Goal: Task Accomplishment & Management: Manage account settings

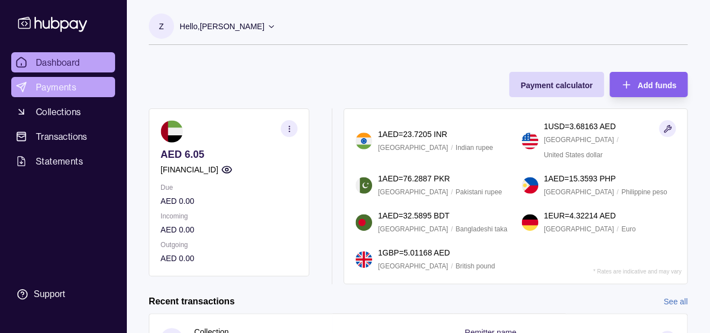
click at [57, 91] on span "Payments" at bounding box center [56, 86] width 40 height 13
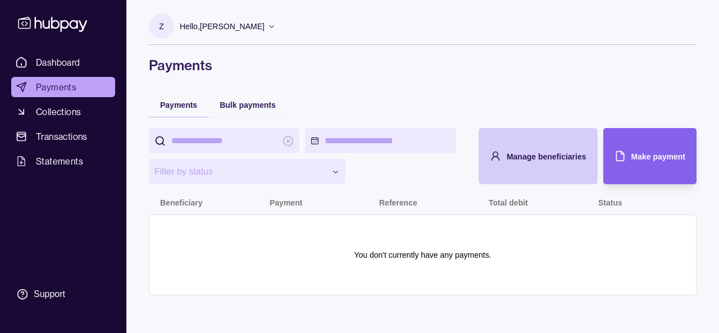
click at [543, 145] on div "Manage beneficiaries" at bounding box center [529, 156] width 113 height 56
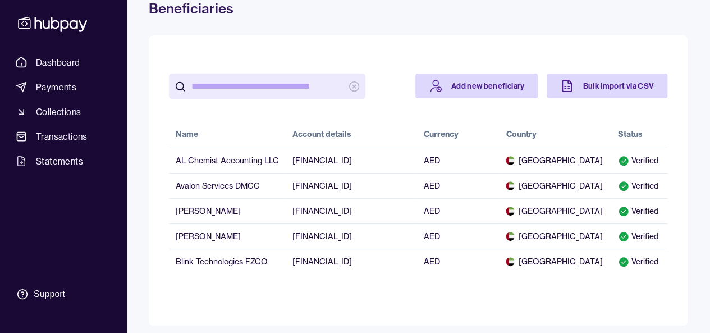
scroll to position [62, 0]
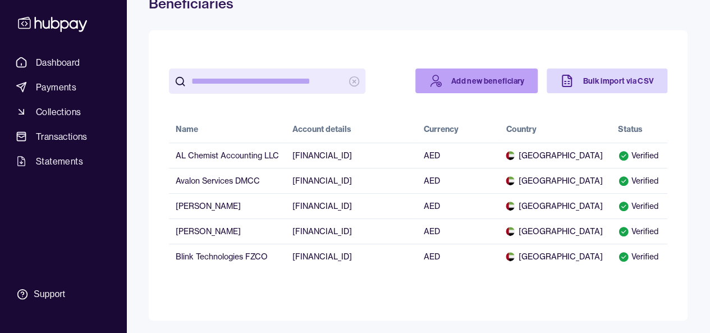
click at [453, 80] on link "Add new beneficiary" at bounding box center [476, 80] width 123 height 25
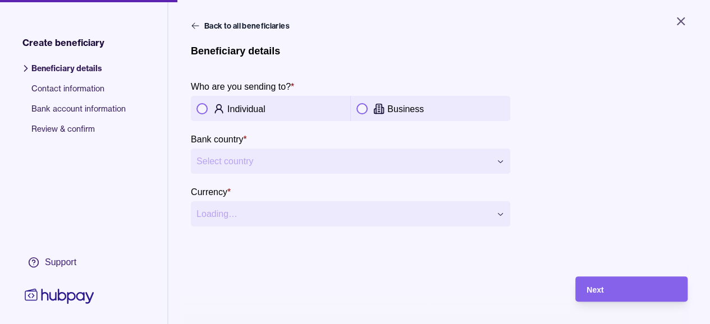
click at [366, 107] on button "button" at bounding box center [361, 108] width 11 height 11
click at [351, 159] on html "**********" at bounding box center [355, 162] width 710 height 324
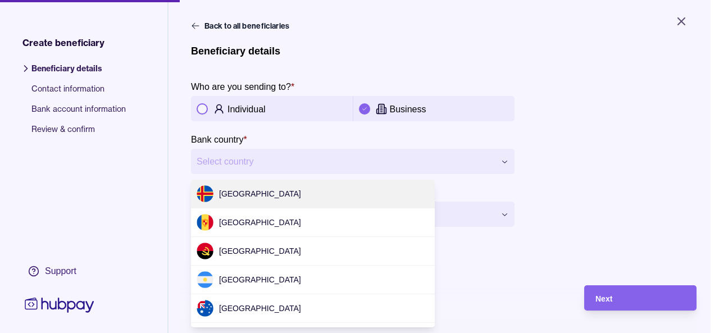
scroll to position [3439, 0]
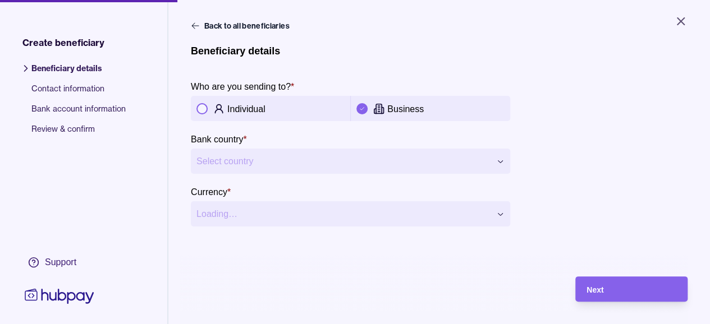
click at [323, 153] on html "**********" at bounding box center [355, 162] width 710 height 324
click at [318, 164] on html "**********" at bounding box center [355, 162] width 710 height 324
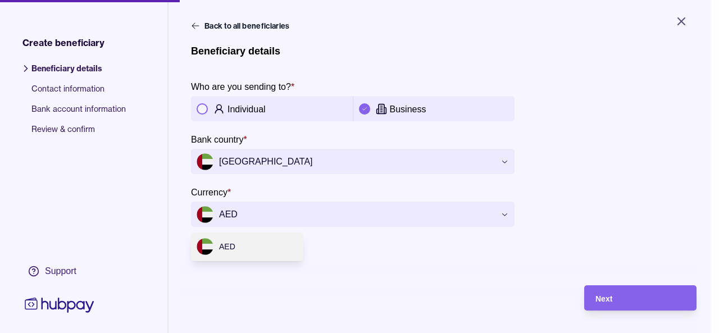
click at [427, 217] on html "**********" at bounding box center [359, 166] width 719 height 333
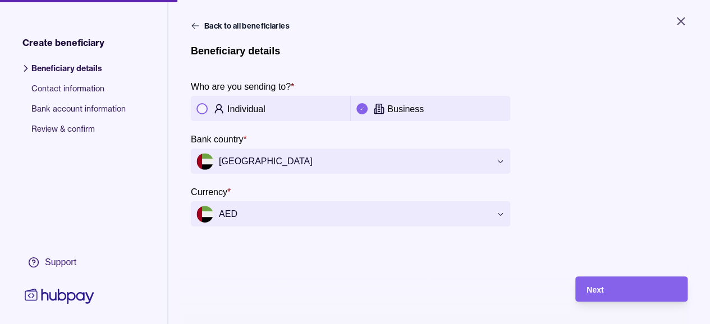
click at [427, 217] on html "**********" at bounding box center [355, 162] width 710 height 324
click at [432, 249] on main "**********" at bounding box center [439, 154] width 497 height 269
click at [624, 296] on div "Next" at bounding box center [632, 289] width 90 height 13
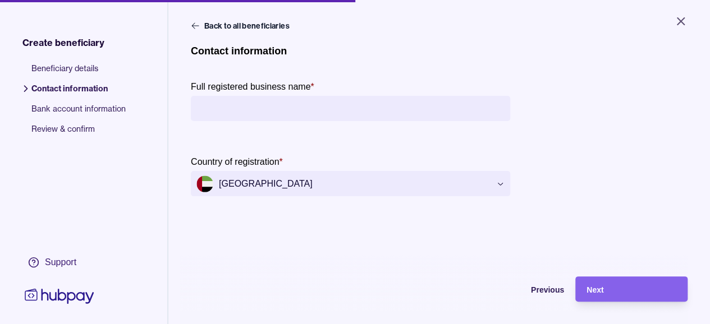
click at [281, 109] on input "Full registered business name *" at bounding box center [350, 108] width 308 height 25
type input "**********"
click at [630, 296] on div "Next" at bounding box center [632, 289] width 90 height 13
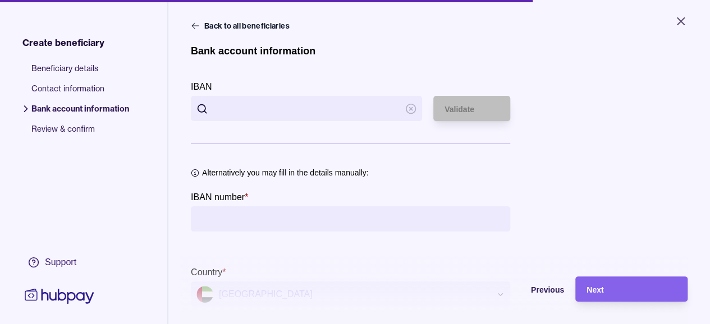
click at [272, 108] on input "IBAN" at bounding box center [306, 108] width 186 height 25
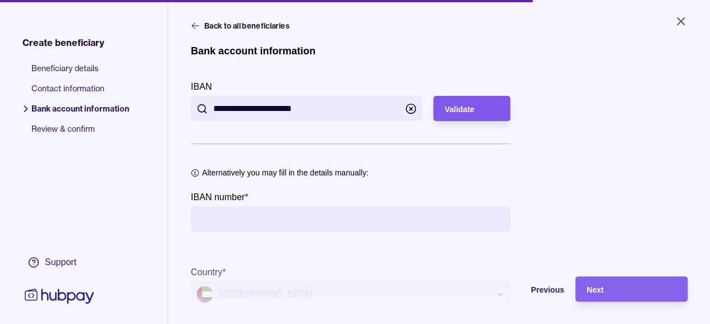
type input "**********"
click at [467, 112] on span "Validate" at bounding box center [460, 109] width 30 height 9
type input "**********"
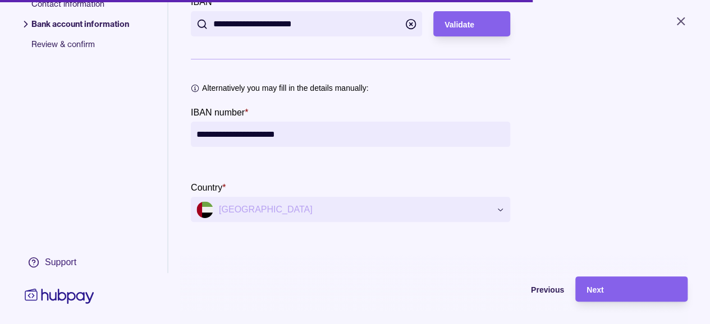
scroll to position [88, 0]
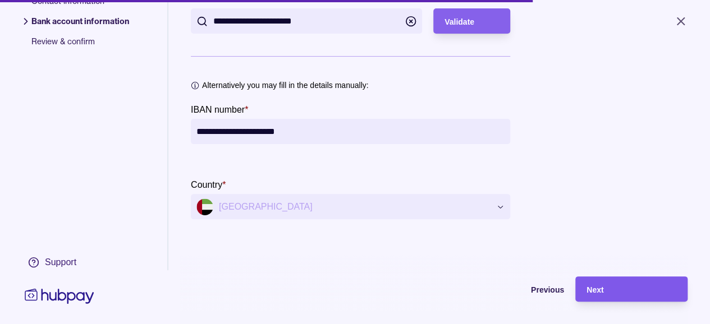
click at [611, 293] on div "Next" at bounding box center [632, 289] width 90 height 13
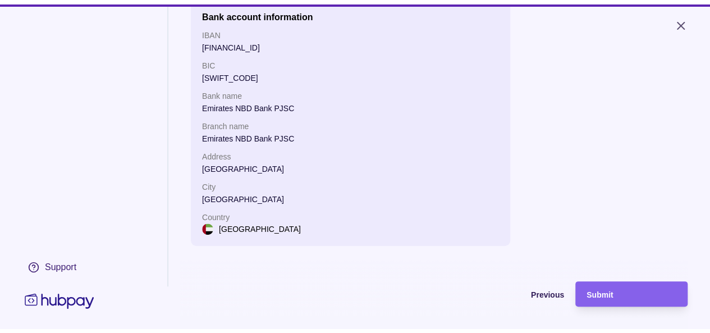
scroll to position [269, 0]
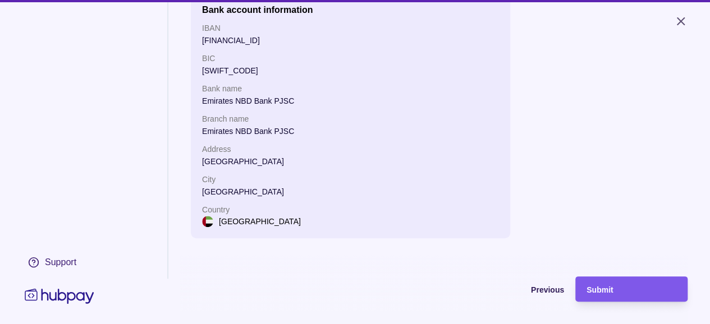
click at [612, 295] on span "Submit" at bounding box center [600, 290] width 26 height 9
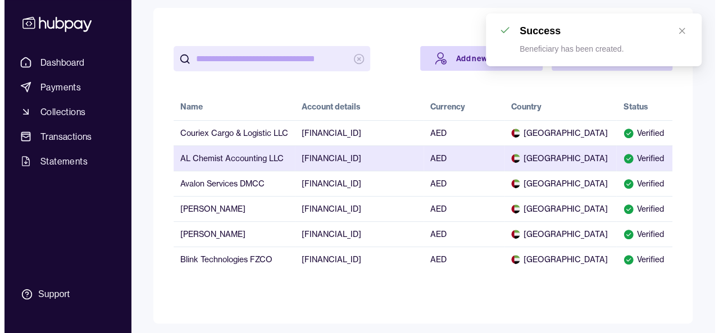
scroll to position [86, 0]
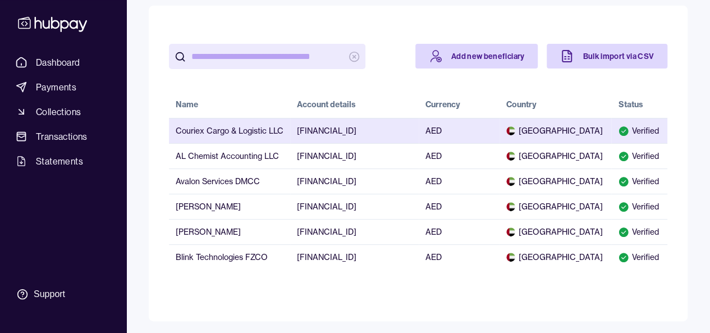
click at [218, 132] on td "Couriex Cargo & Logistic LLC" at bounding box center [229, 130] width 121 height 25
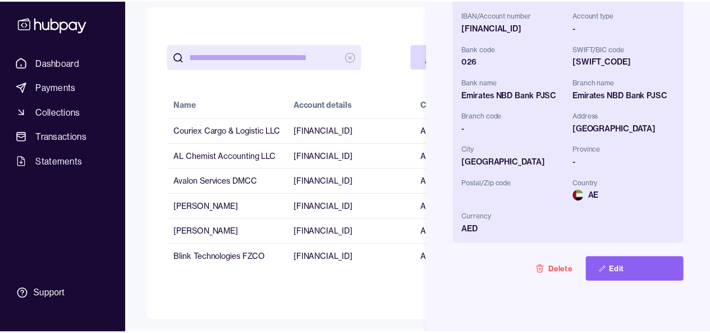
scroll to position [383, 0]
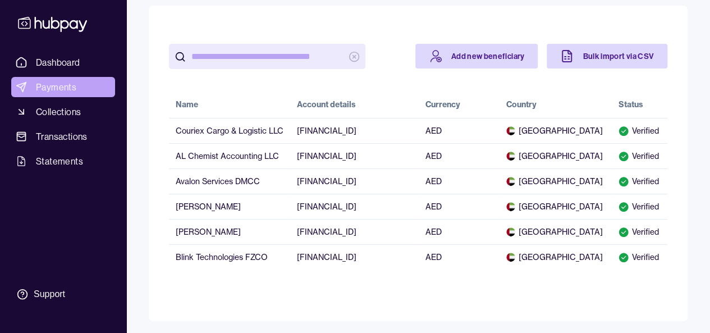
click at [57, 88] on span "Payments" at bounding box center [56, 86] width 40 height 13
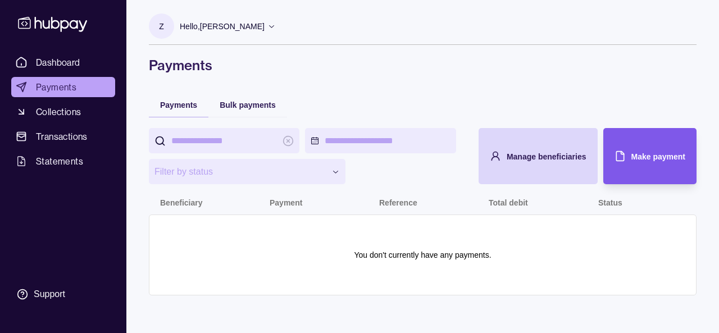
click at [633, 162] on div "Make payment" at bounding box center [658, 155] width 54 height 13
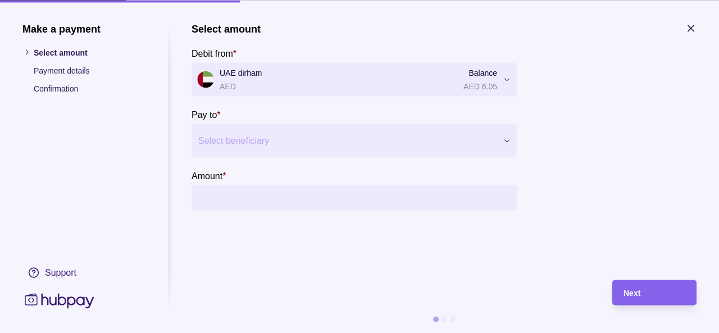
click at [312, 138] on div at bounding box center [347, 140] width 298 height 16
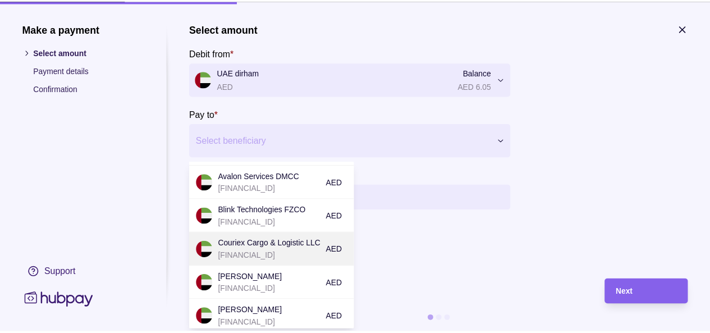
scroll to position [58, 0]
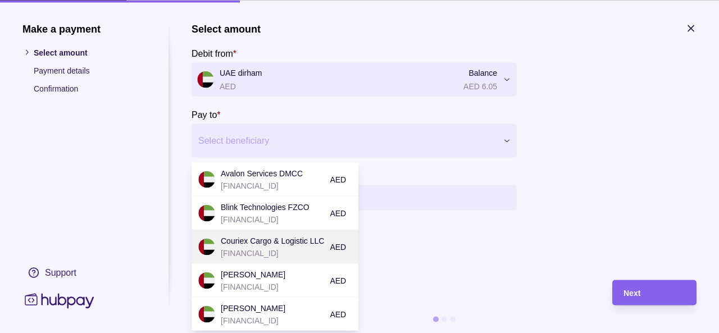
click at [286, 241] on p "Couriex Cargo & Logistic LLC" at bounding box center [272, 240] width 103 height 12
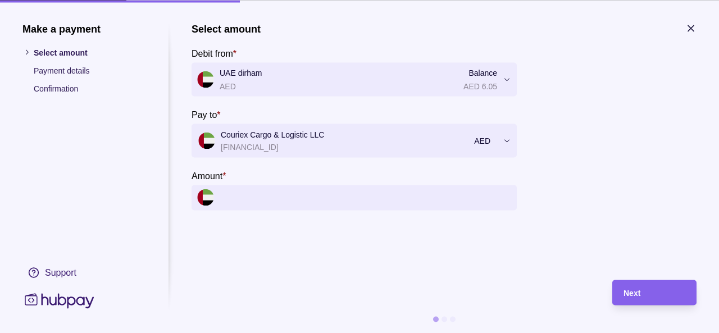
click at [310, 189] on input "Amount *" at bounding box center [364, 197] width 291 height 25
click at [284, 196] on input "Amount *" at bounding box center [364, 197] width 291 height 25
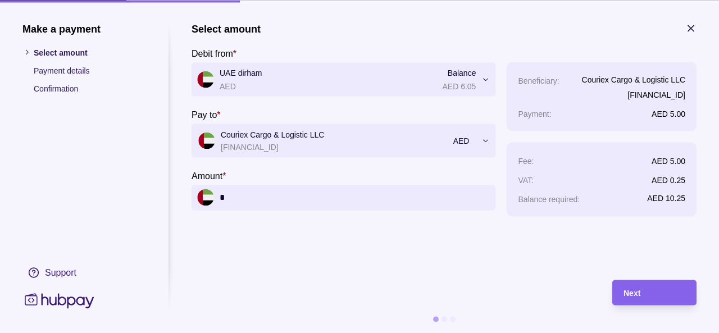
type input "*"
click at [688, 28] on icon "button" at bounding box center [690, 27] width 11 height 11
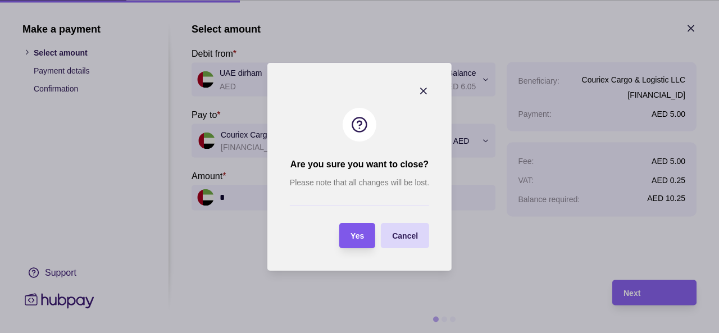
click at [360, 234] on span "Yes" at bounding box center [356, 235] width 13 height 9
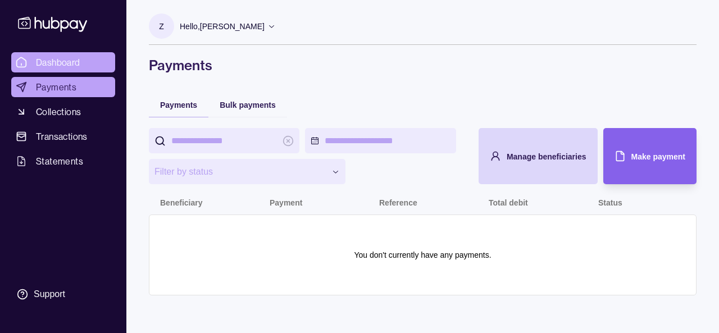
click at [43, 62] on span "Dashboard" at bounding box center [58, 62] width 44 height 13
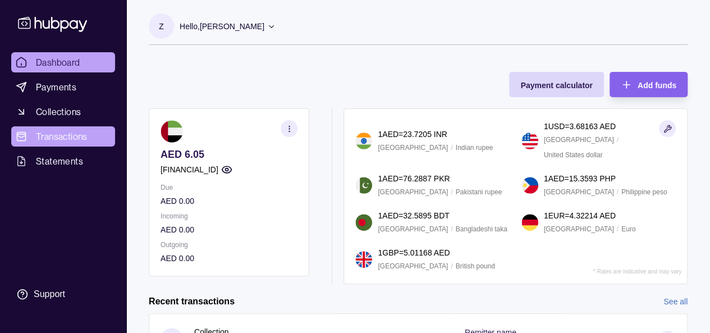
click at [66, 133] on span "Transactions" at bounding box center [62, 136] width 52 height 13
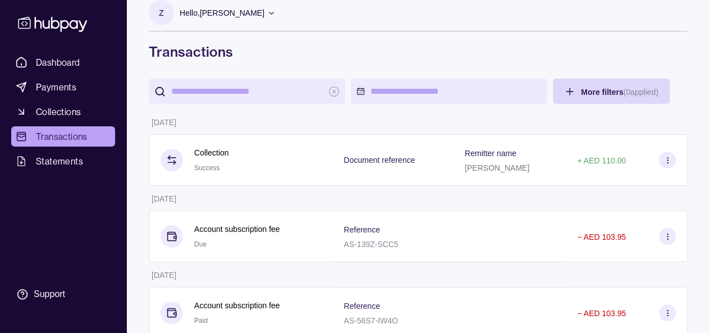
scroll to position [40, 0]
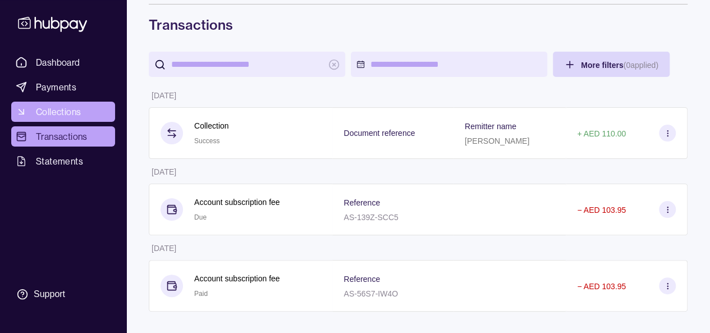
click at [67, 112] on span "Collections" at bounding box center [58, 111] width 45 height 13
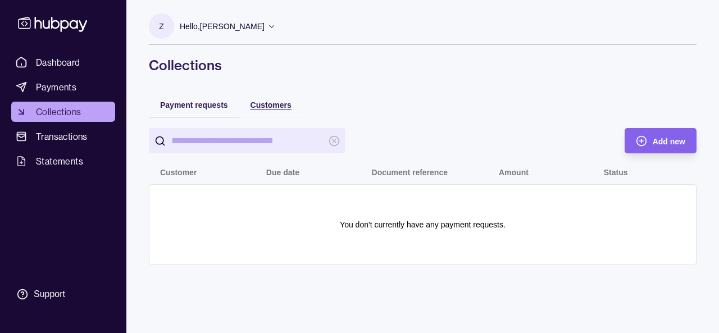
click at [264, 100] on span "Customers" at bounding box center [270, 104] width 41 height 9
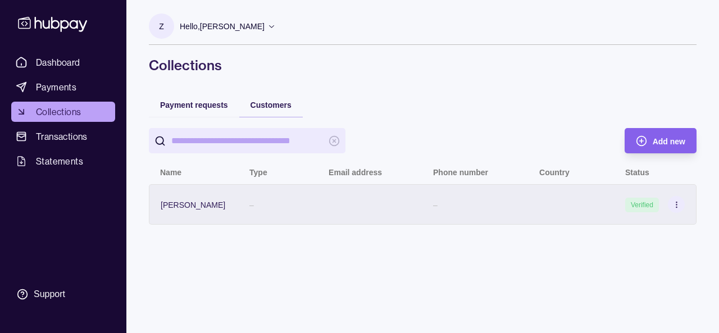
click at [676, 207] on circle at bounding box center [675, 207] width 1 height 1
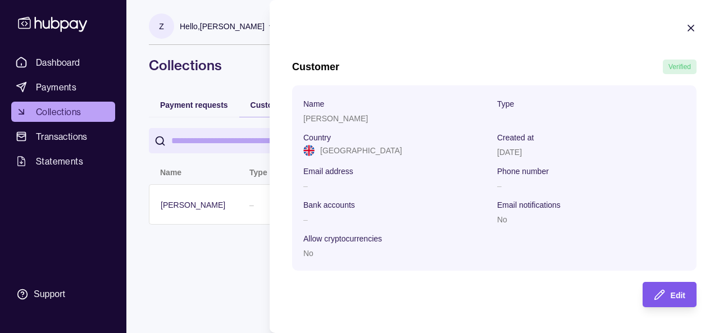
click at [666, 292] on div "Edit" at bounding box center [661, 294] width 48 height 25
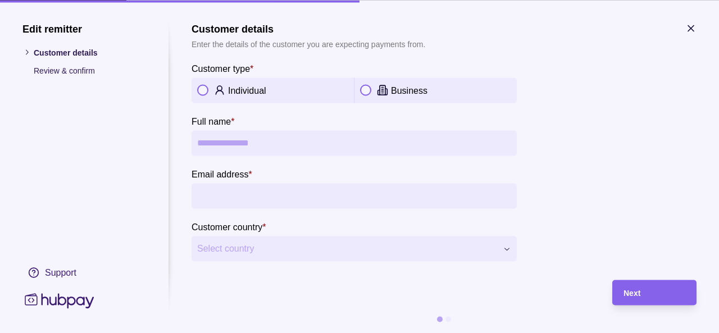
click at [208, 91] on button "button" at bounding box center [202, 90] width 11 height 11
click at [243, 191] on input "Email address *" at bounding box center [354, 195] width 314 height 25
click at [688, 25] on icon "button" at bounding box center [691, 28] width 6 height 6
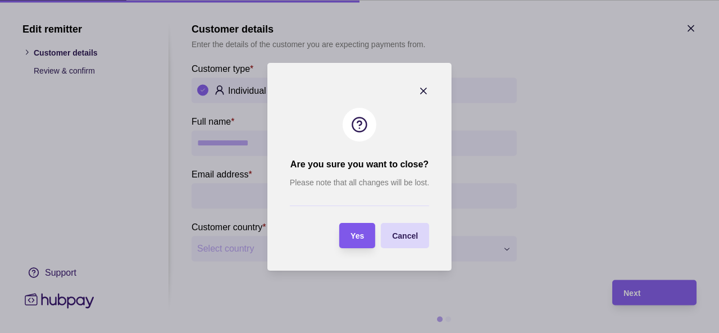
click at [365, 233] on section "Yes" at bounding box center [357, 235] width 36 height 25
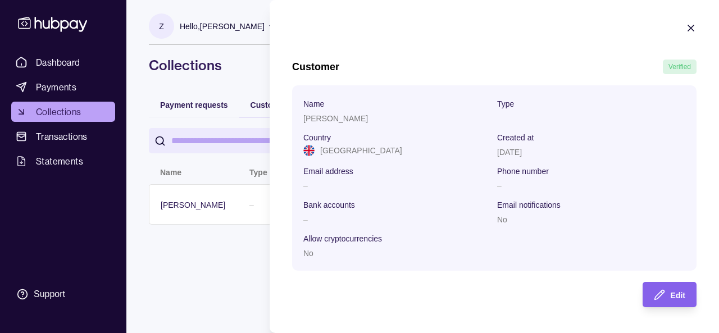
click at [691, 26] on icon "button" at bounding box center [690, 27] width 11 height 11
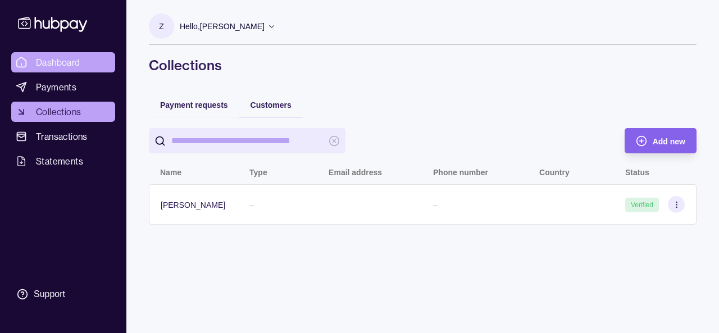
click at [53, 67] on span "Dashboard" at bounding box center [58, 62] width 44 height 13
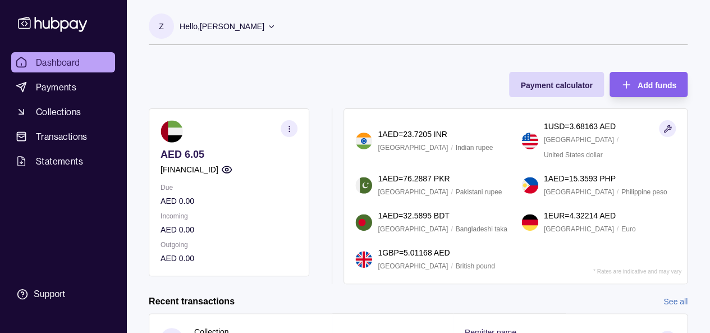
click at [274, 28] on icon at bounding box center [271, 26] width 8 height 8
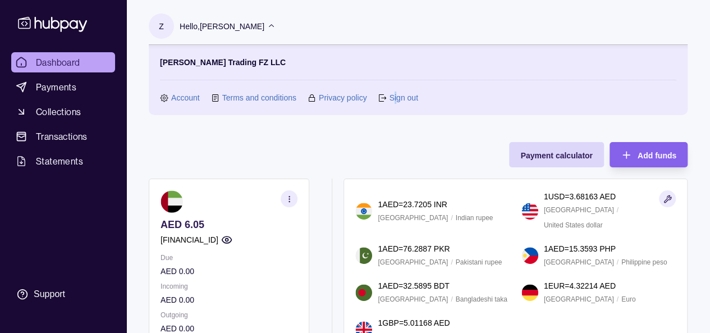
click at [396, 97] on link "Sign out" at bounding box center [403, 97] width 29 height 12
